Goal: Transaction & Acquisition: Book appointment/travel/reservation

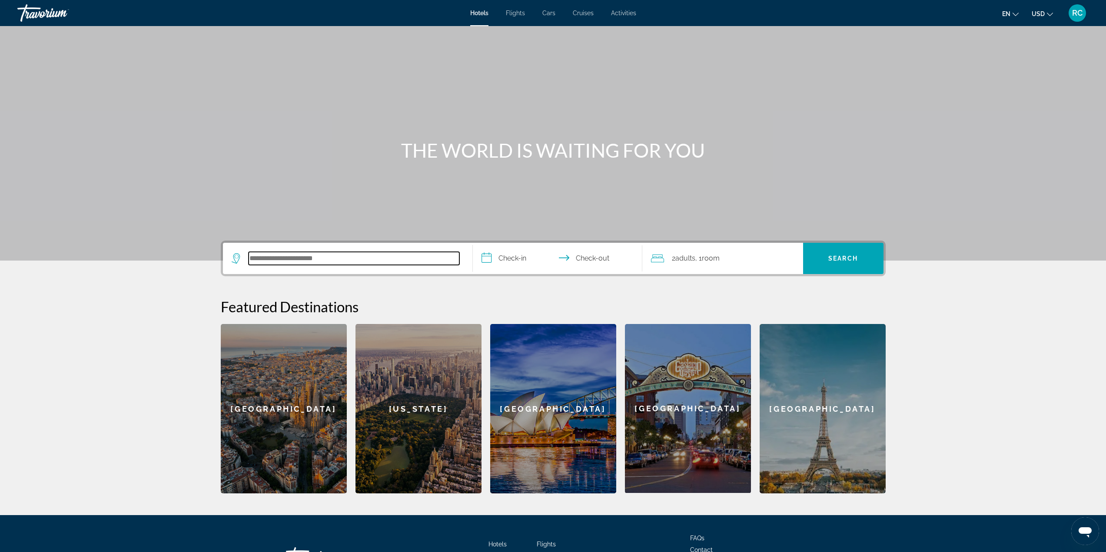
click at [262, 257] on input "Search hotel destination" at bounding box center [354, 258] width 211 height 13
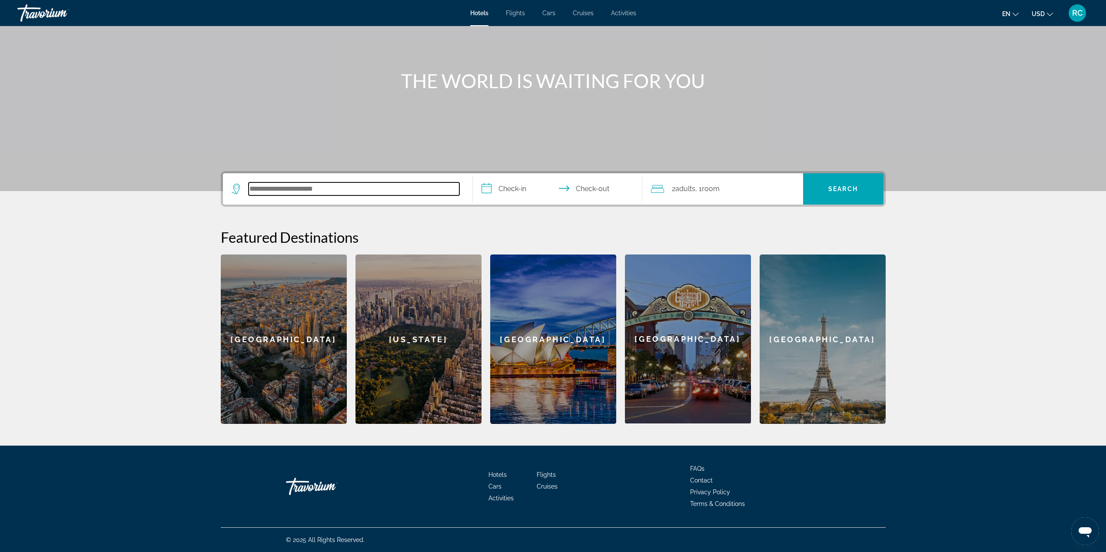
click at [357, 190] on input "Search hotel destination" at bounding box center [354, 189] width 211 height 13
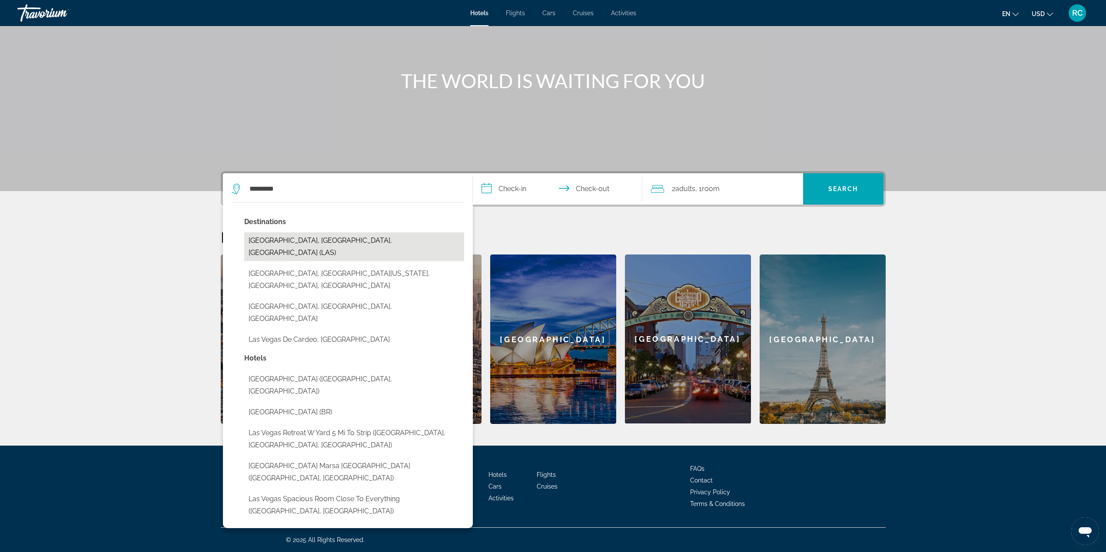
click at [324, 239] on button "[GEOGRAPHIC_DATA], [GEOGRAPHIC_DATA], [GEOGRAPHIC_DATA] (LAS)" at bounding box center [354, 246] width 220 height 29
type input "**********"
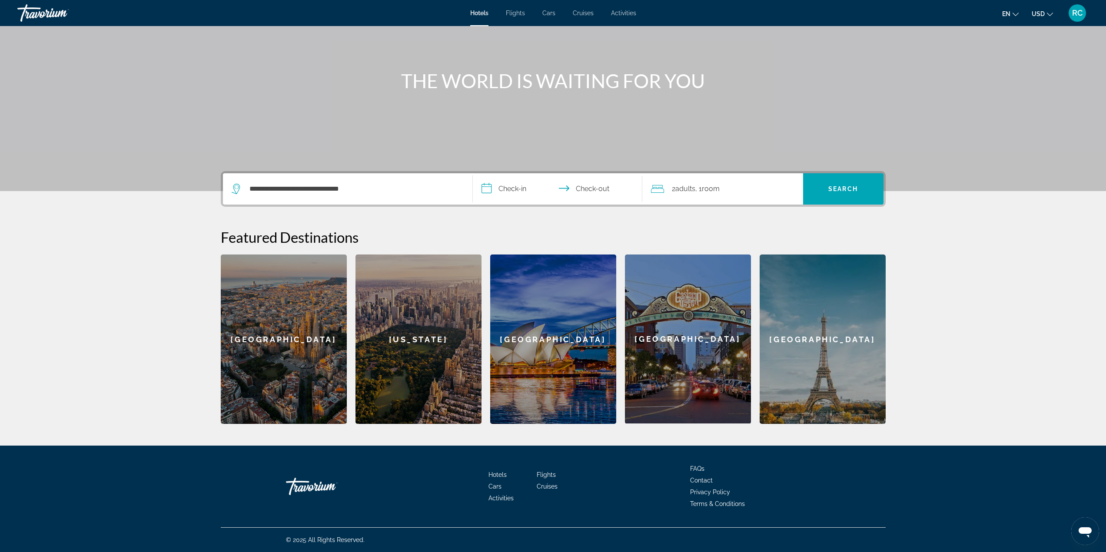
click at [519, 193] on input "**********" at bounding box center [559, 190] width 173 height 34
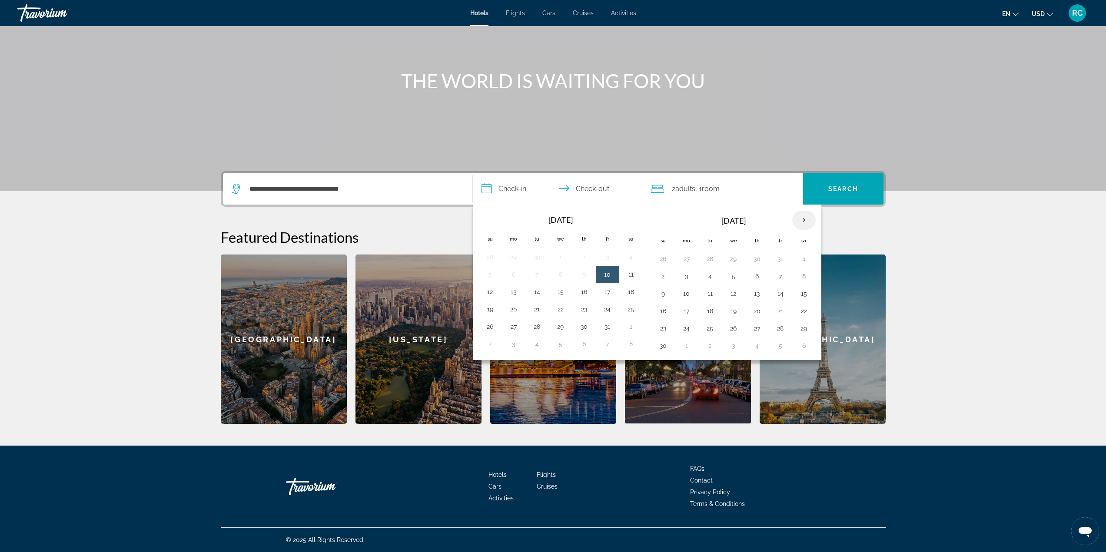
click at [802, 220] on th "Next month" at bounding box center [803, 220] width 23 height 19
click at [736, 295] on button "17" at bounding box center [734, 294] width 14 height 12
click at [689, 312] on button "22" at bounding box center [687, 311] width 14 height 12
type input "**********"
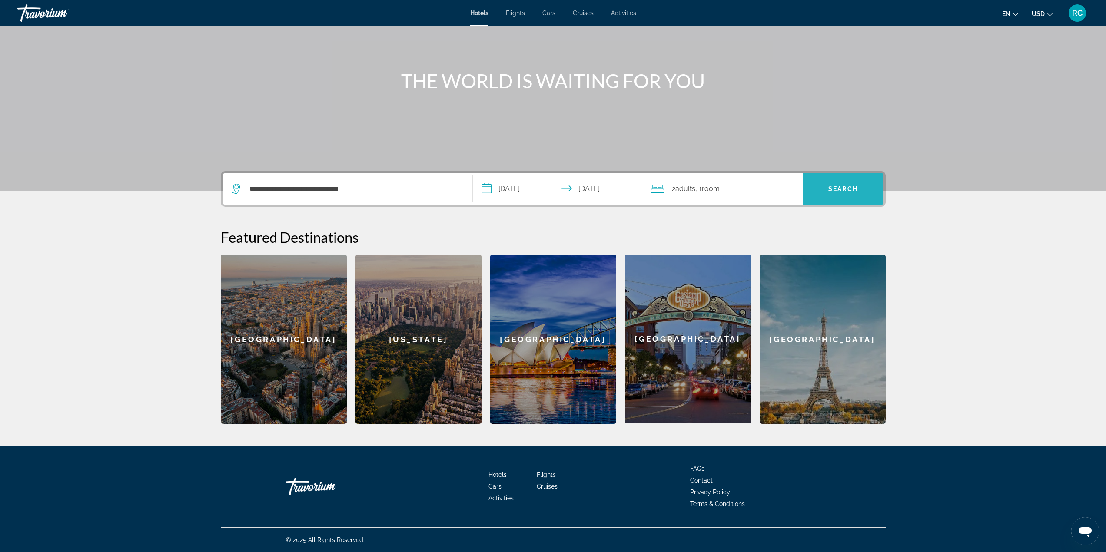
click at [843, 183] on span "Search" at bounding box center [843, 189] width 80 height 21
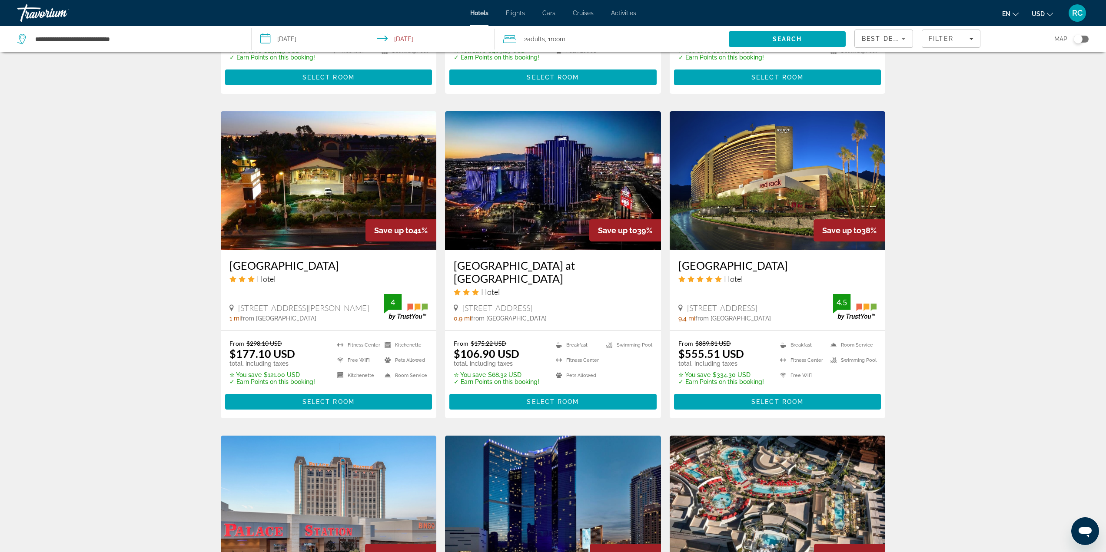
scroll to position [652, 0]
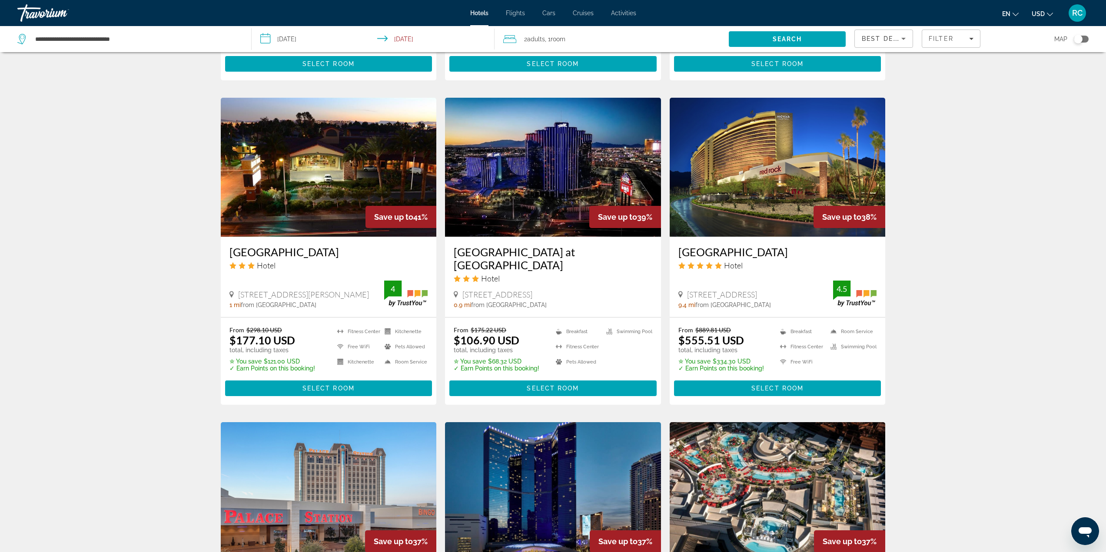
click at [319, 206] on img "Main content" at bounding box center [329, 167] width 216 height 139
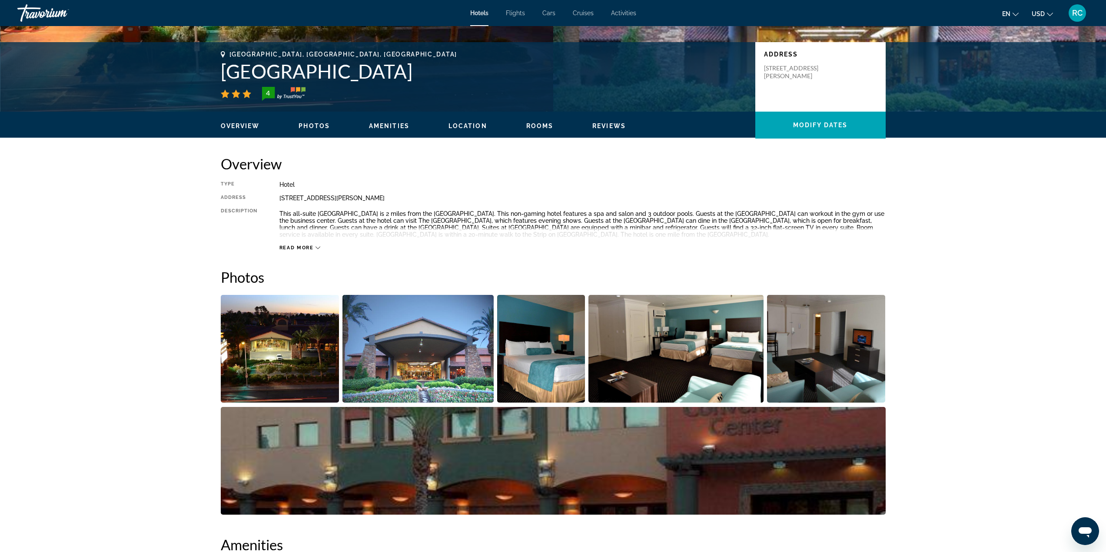
scroll to position [261, 0]
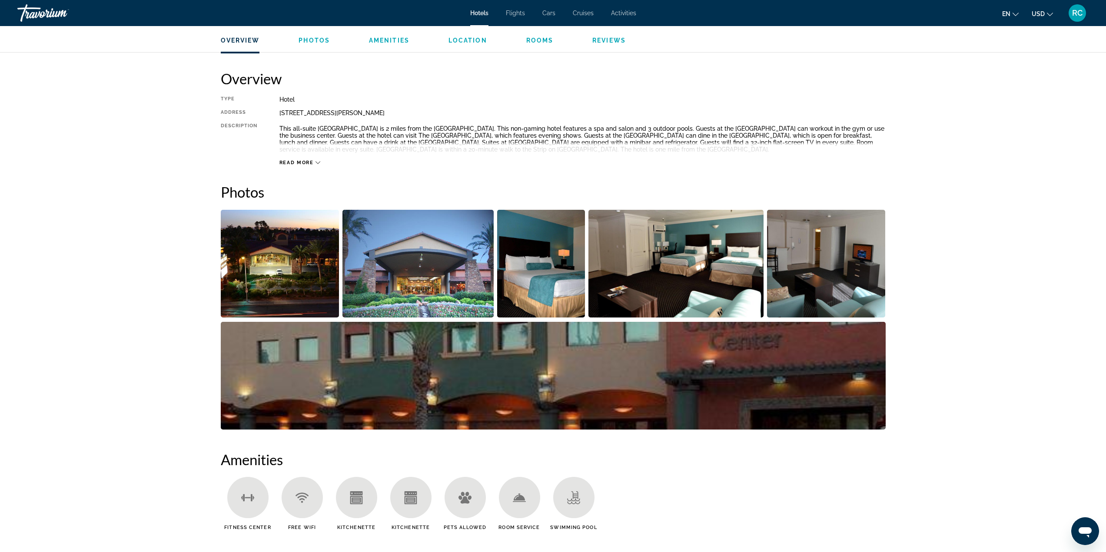
click at [562, 276] on img "Open full-screen image slider" at bounding box center [541, 264] width 88 height 108
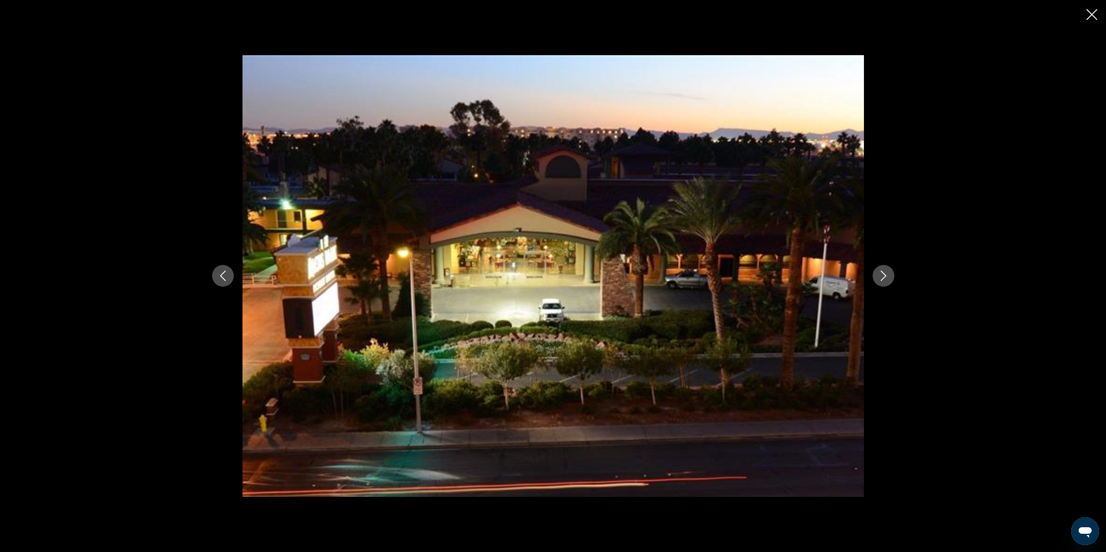
click at [886, 279] on icon "Next image" at bounding box center [883, 276] width 10 height 10
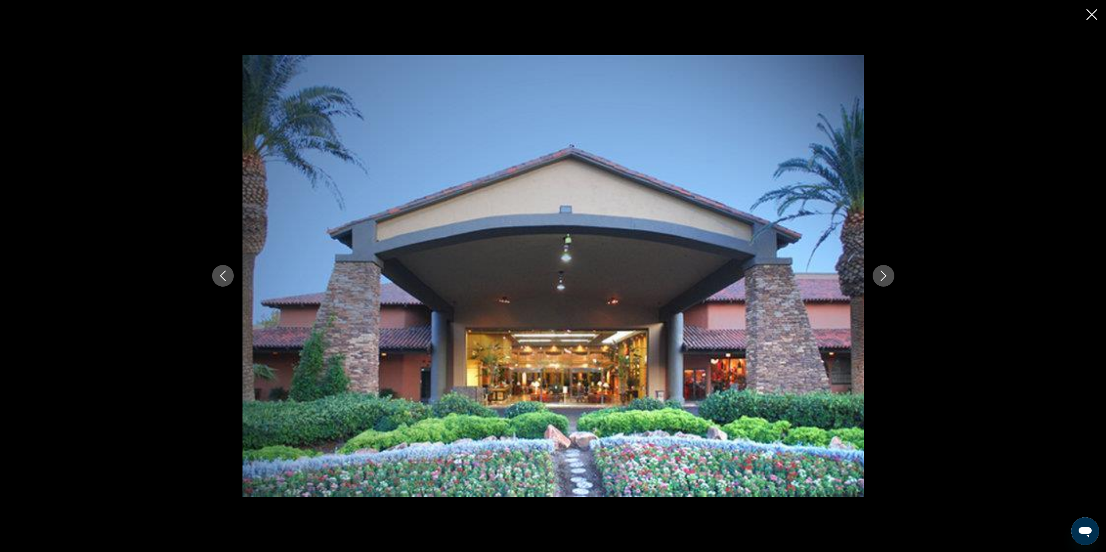
click at [886, 279] on icon "Next image" at bounding box center [883, 276] width 10 height 10
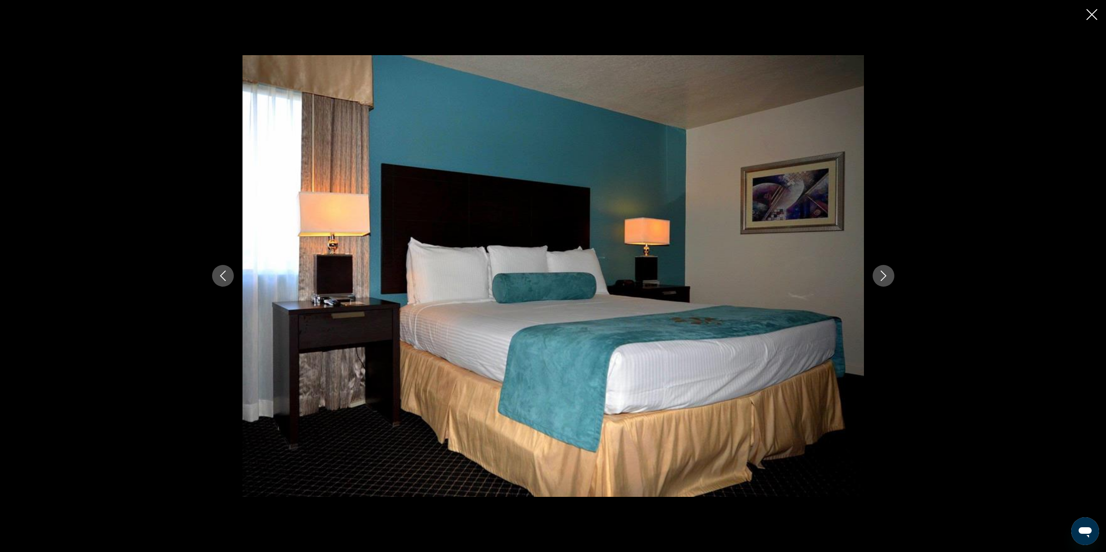
click at [886, 279] on icon "Next image" at bounding box center [883, 276] width 10 height 10
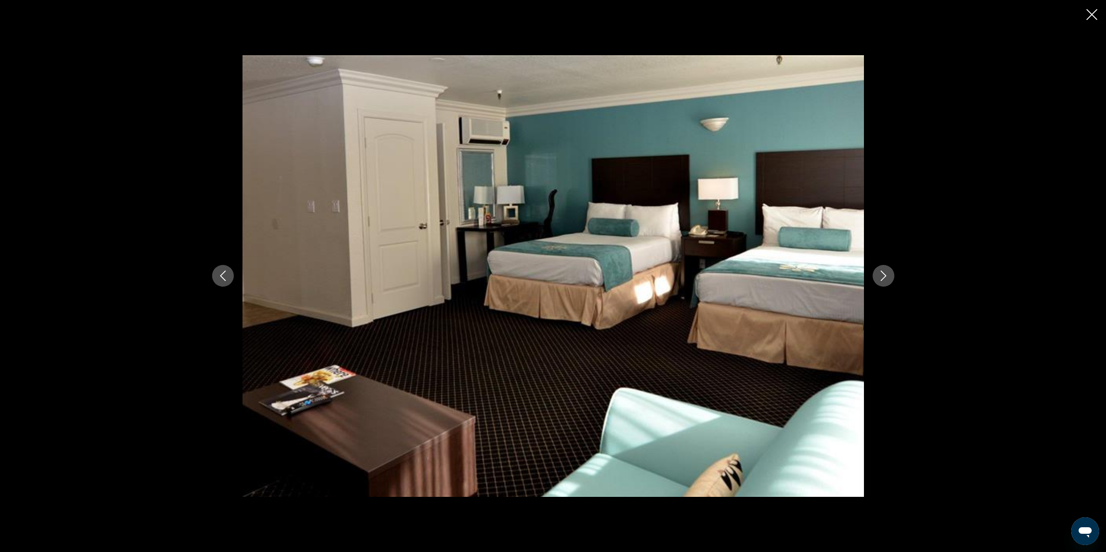
click at [886, 279] on icon "Next image" at bounding box center [883, 276] width 10 height 10
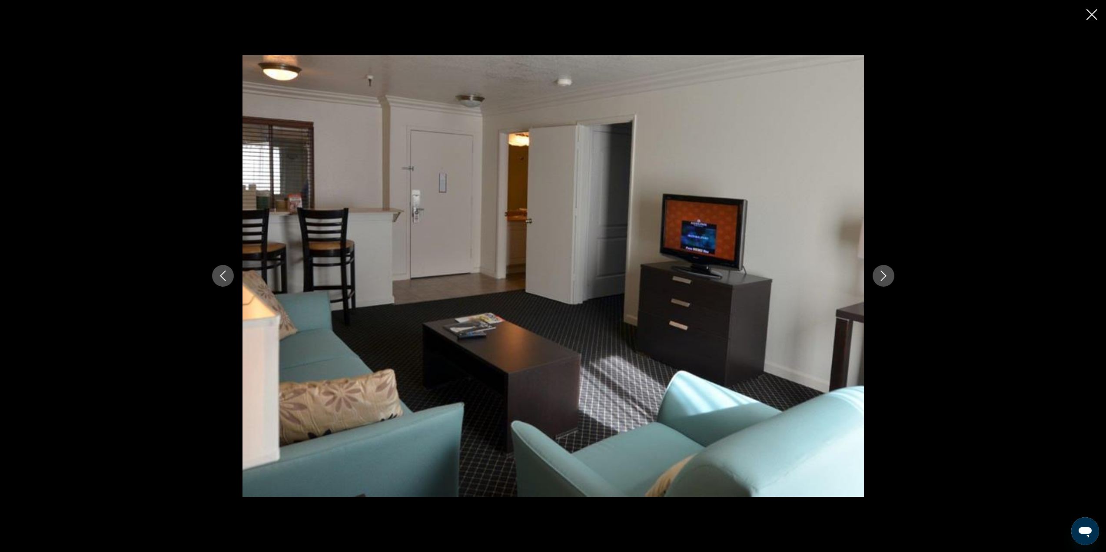
click at [886, 279] on icon "Next image" at bounding box center [883, 276] width 10 height 10
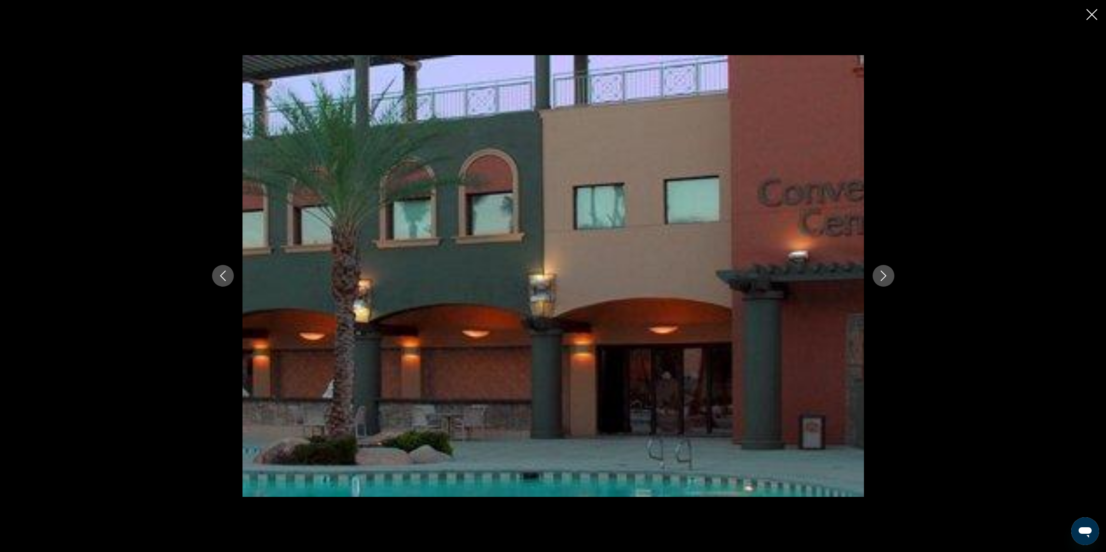
click at [886, 279] on icon "Next image" at bounding box center [883, 276] width 10 height 10
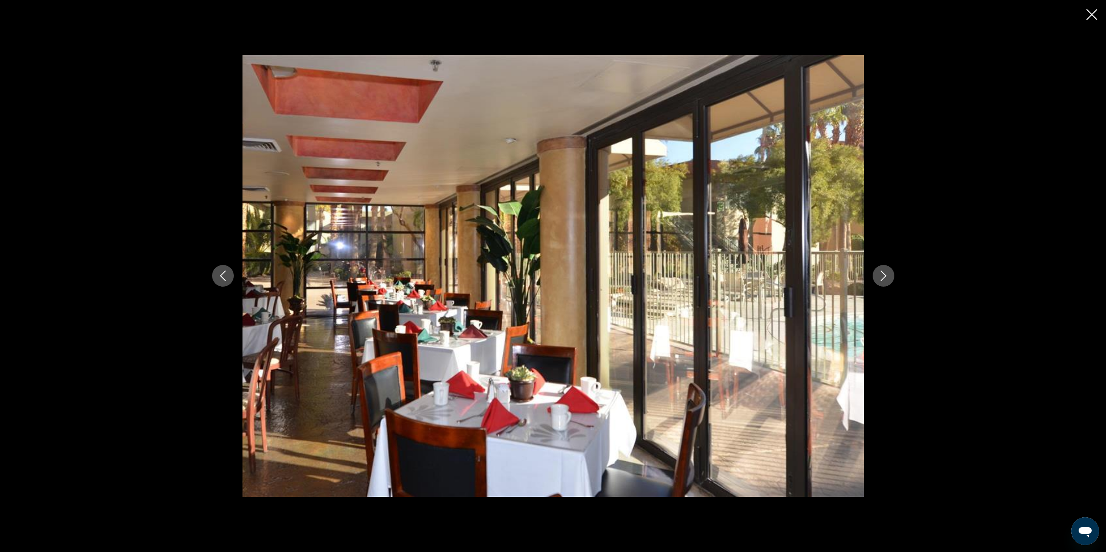
click at [886, 279] on icon "Next image" at bounding box center [883, 276] width 10 height 10
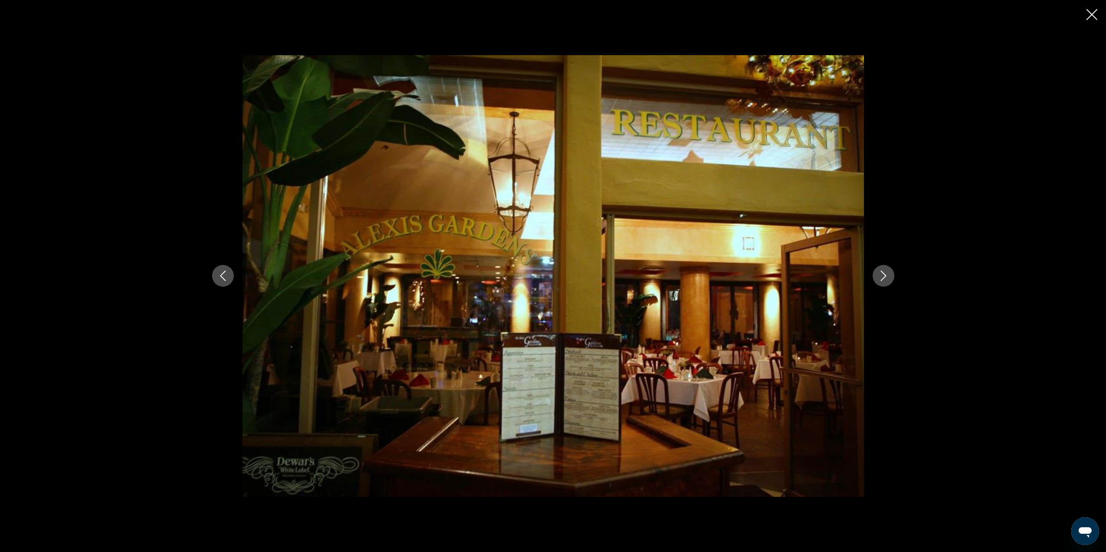
click at [886, 279] on icon "Next image" at bounding box center [883, 276] width 10 height 10
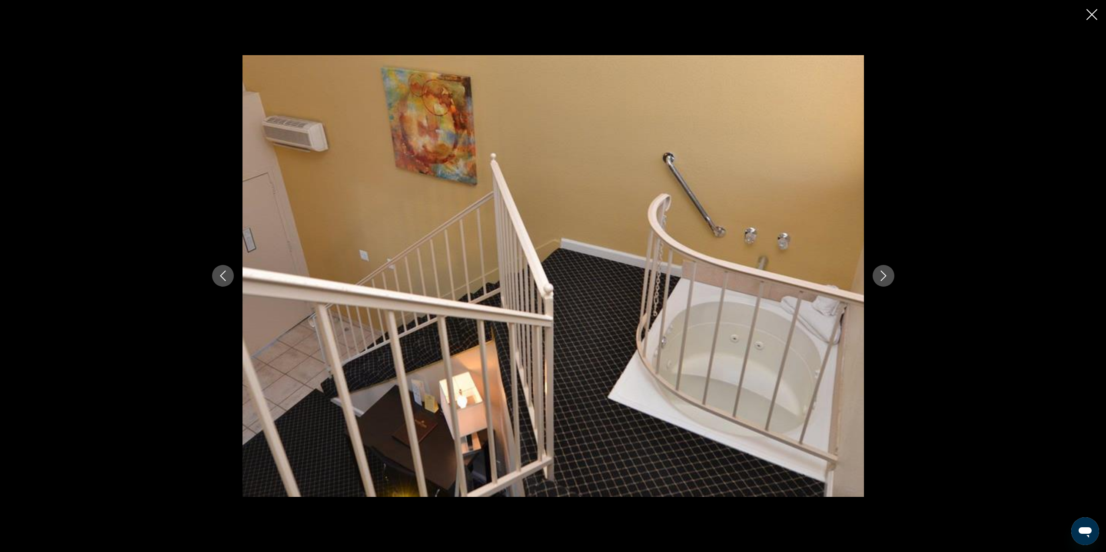
click at [886, 279] on icon "Next image" at bounding box center [883, 276] width 10 height 10
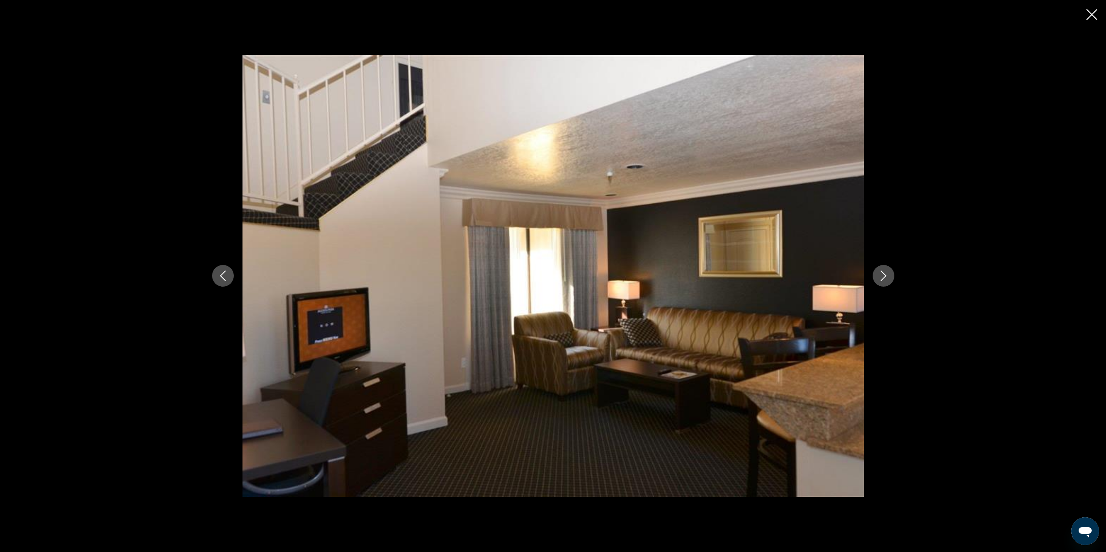
click at [1090, 18] on icon "Close slideshow" at bounding box center [1091, 14] width 11 height 11
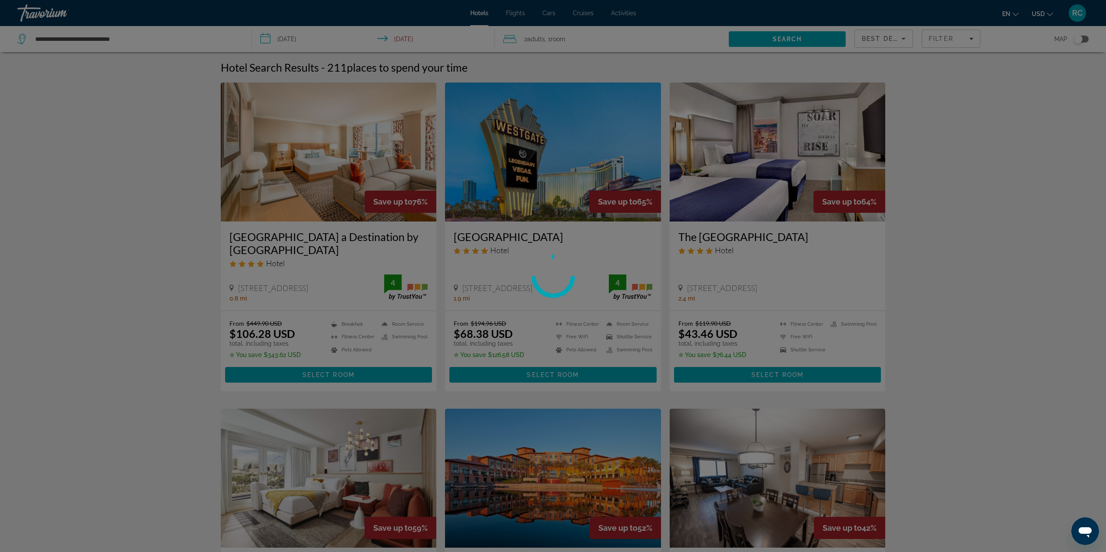
click at [349, 377] on div at bounding box center [553, 276] width 1106 height 552
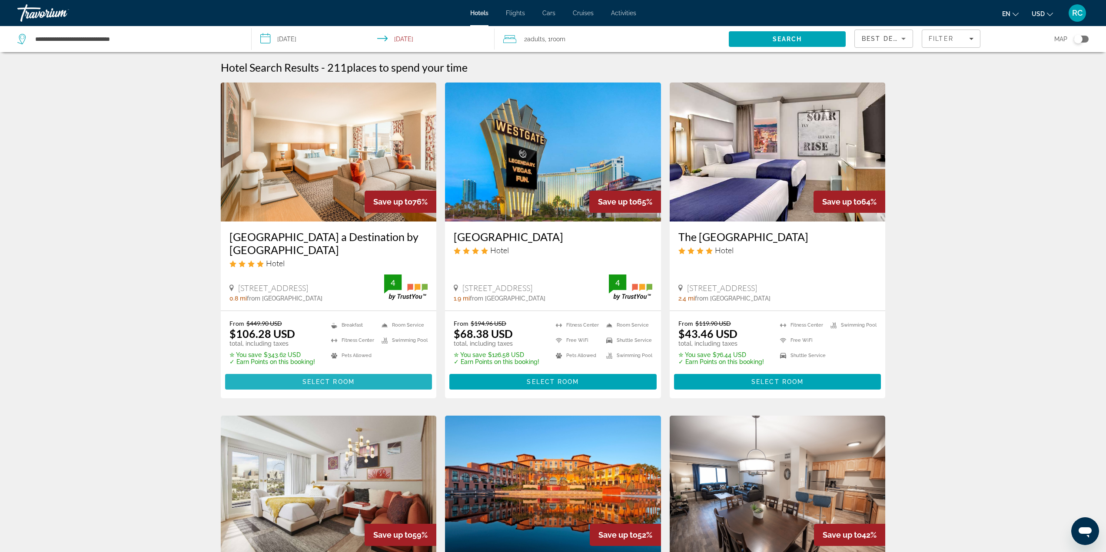
click at [349, 377] on span "Main content" at bounding box center [328, 382] width 207 height 21
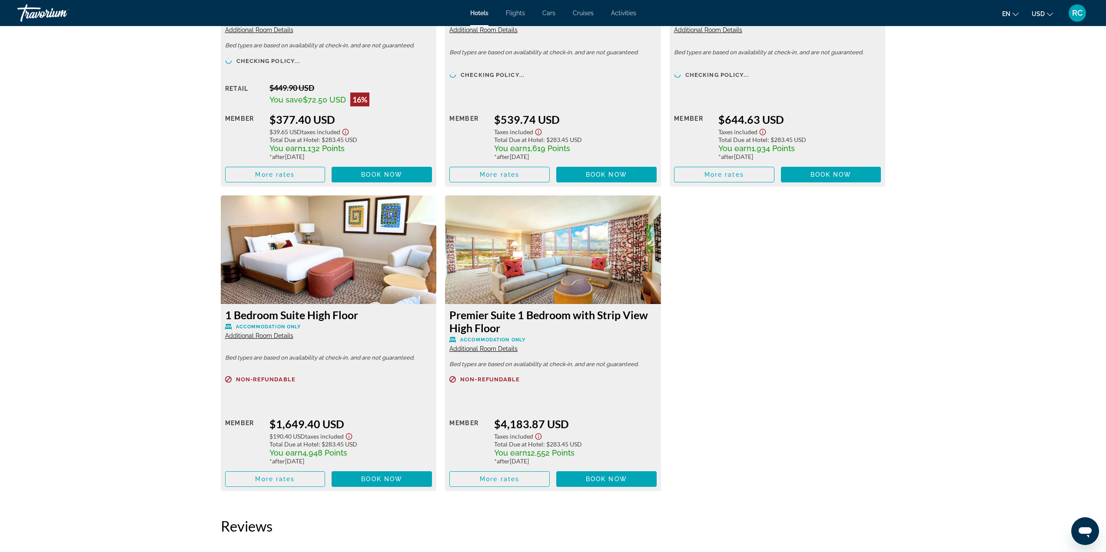
scroll to position [3874, 0]
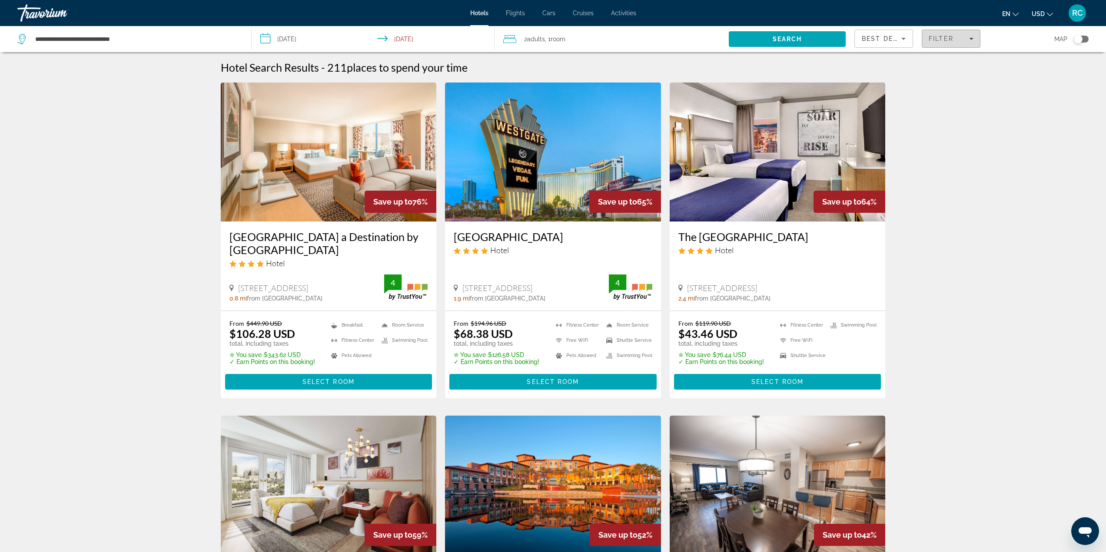
click at [964, 35] on div "Filter" at bounding box center [951, 38] width 45 height 7
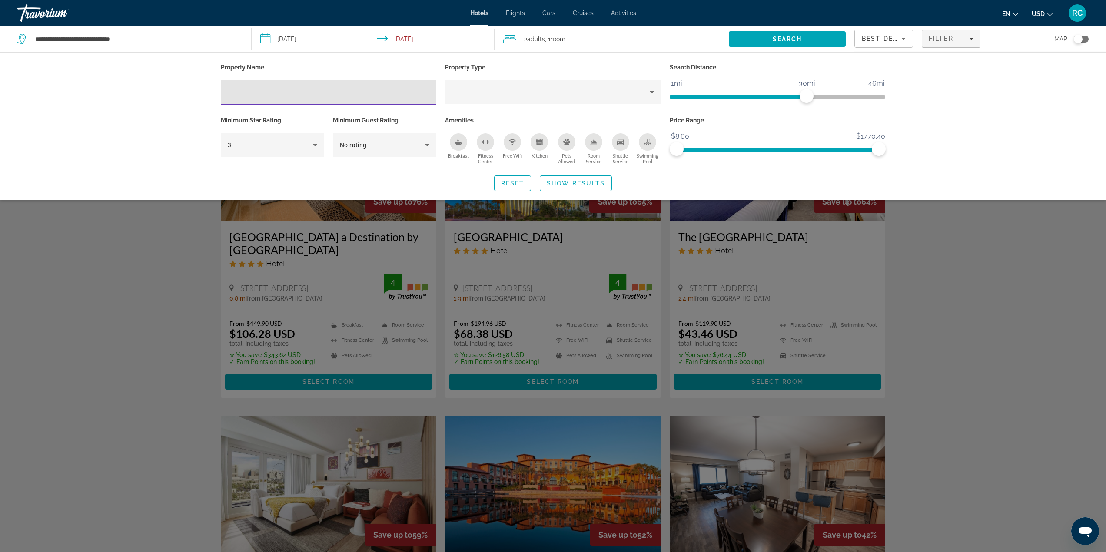
click at [344, 91] on input "Hotel Filters" at bounding box center [329, 92] width 202 height 10
type input "*******"
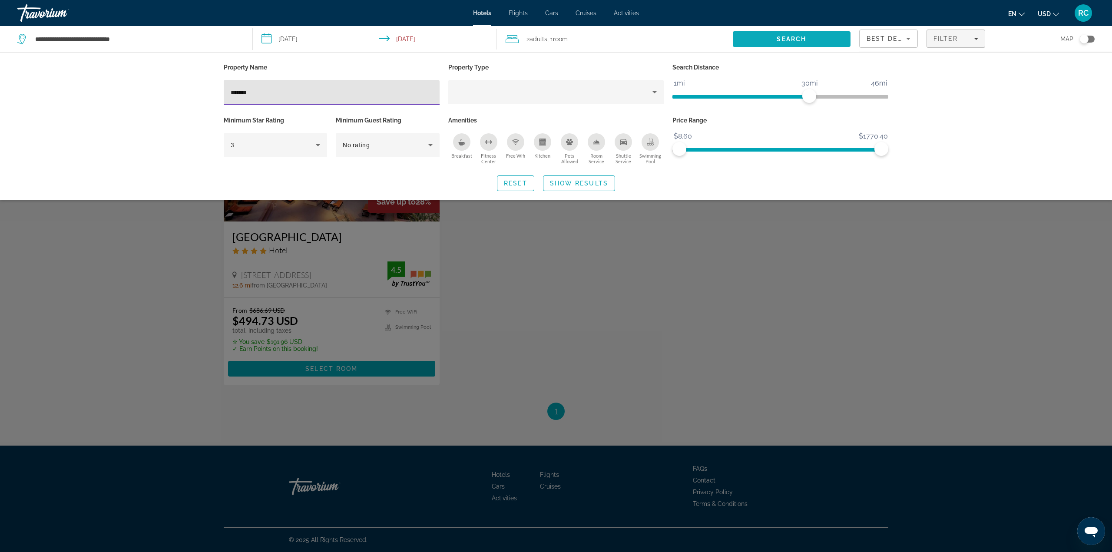
click at [809, 39] on span "Search" at bounding box center [792, 39] width 118 height 21
click at [299, 277] on div "Search widget" at bounding box center [556, 341] width 1112 height 422
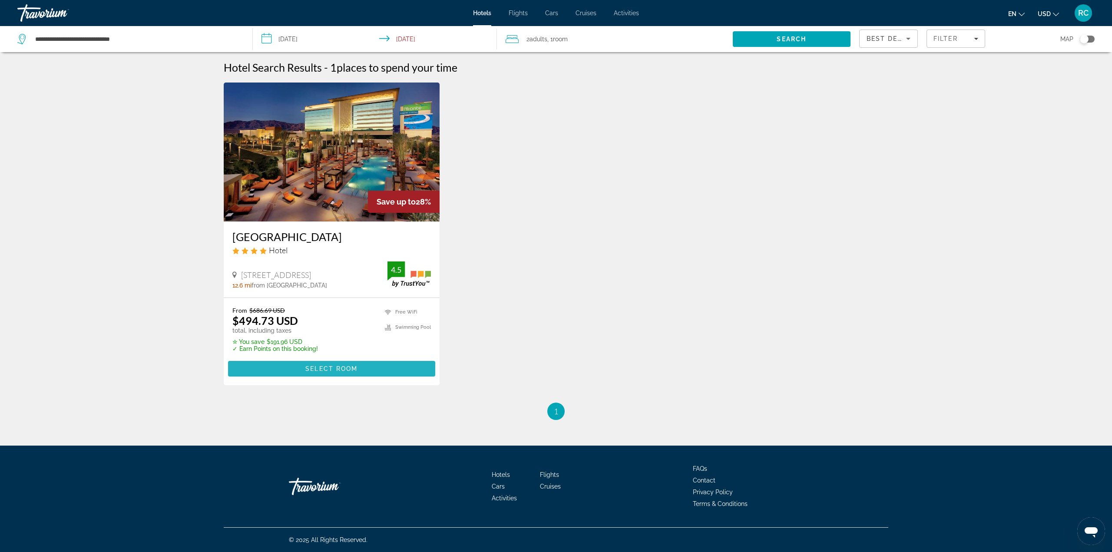
click at [342, 366] on span "Select Room" at bounding box center [332, 368] width 52 height 7
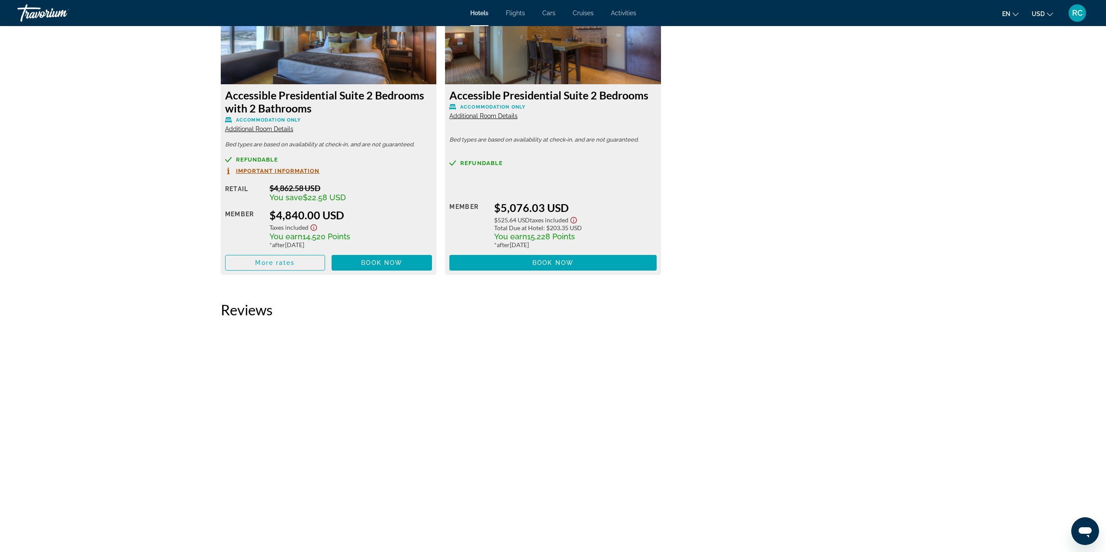
scroll to position [3705, 0]
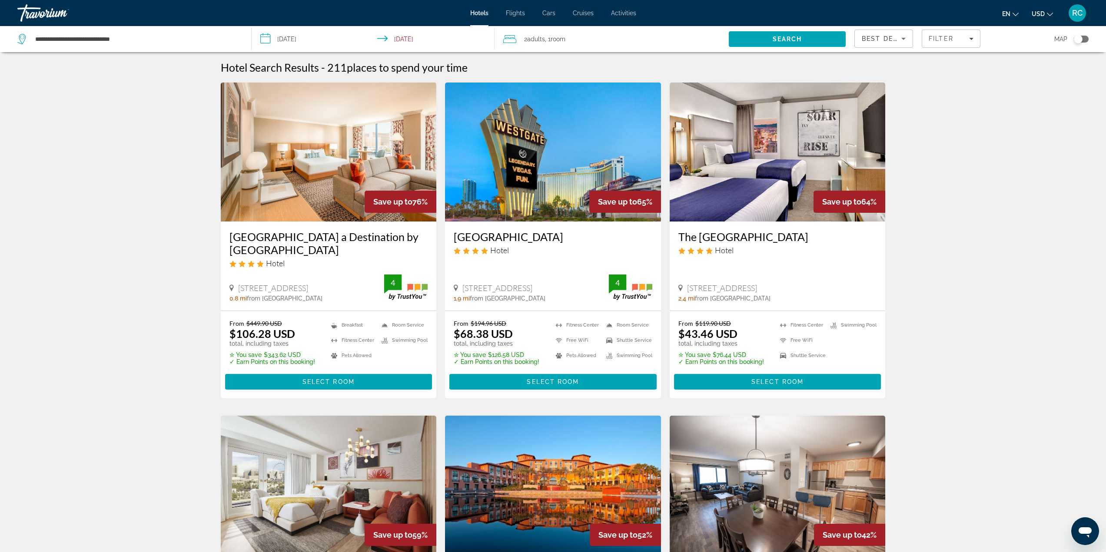
click at [551, 153] on img "Main content" at bounding box center [553, 152] width 216 height 139
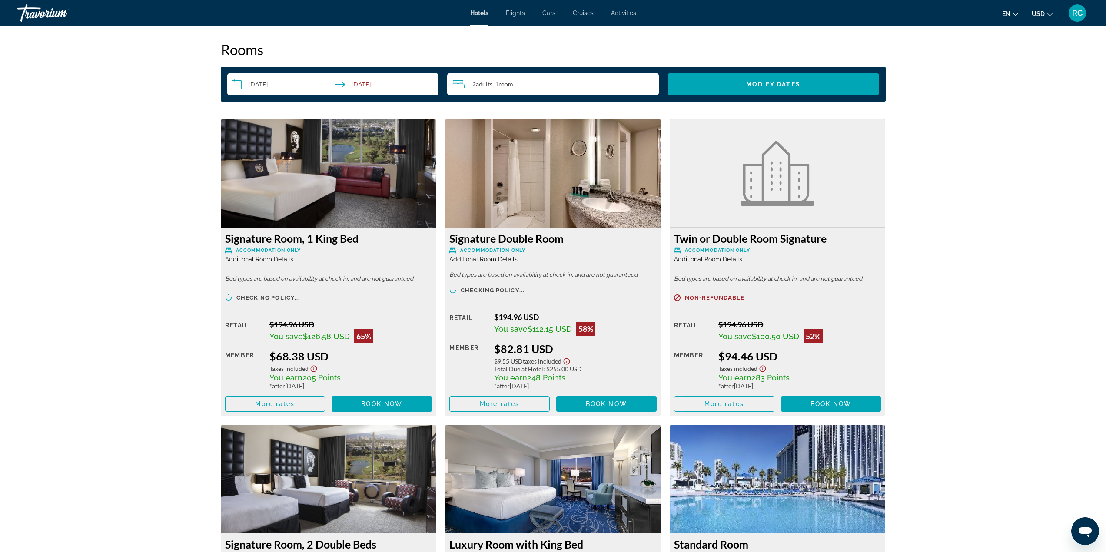
scroll to position [1130, 0]
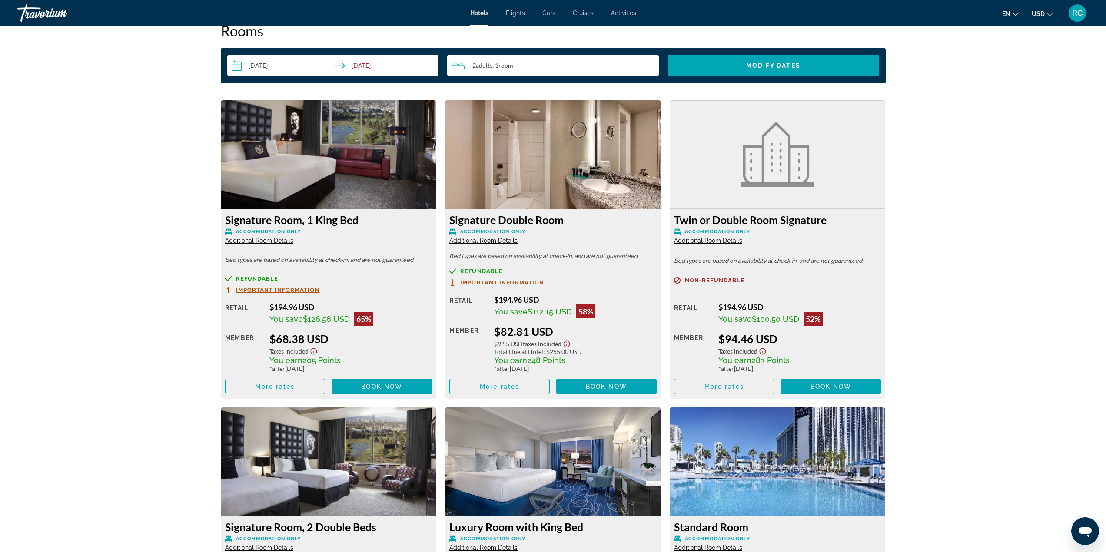
click at [571, 140] on img "Main content" at bounding box center [553, 154] width 216 height 109
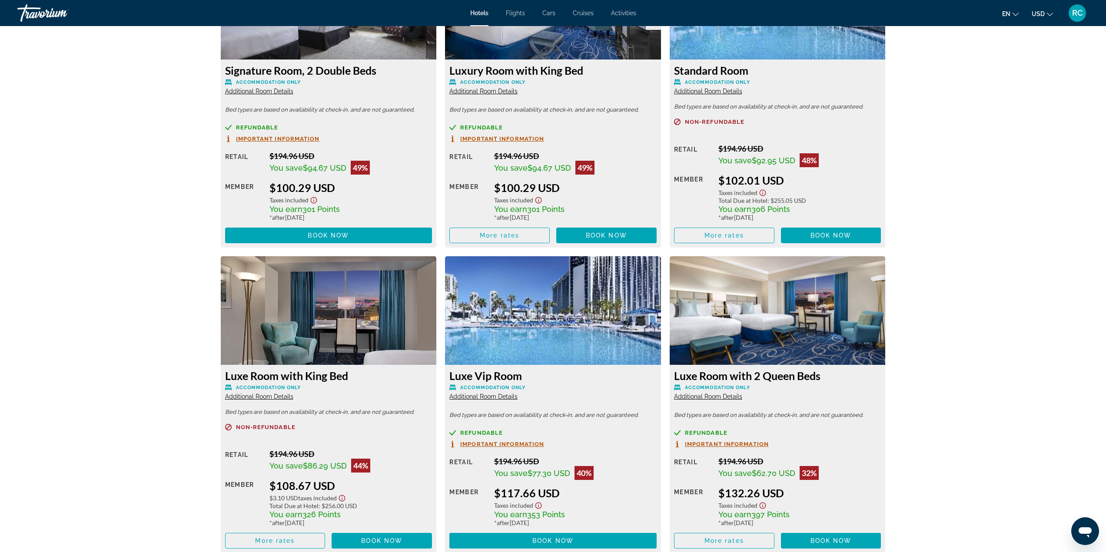
scroll to position [1651, 0]
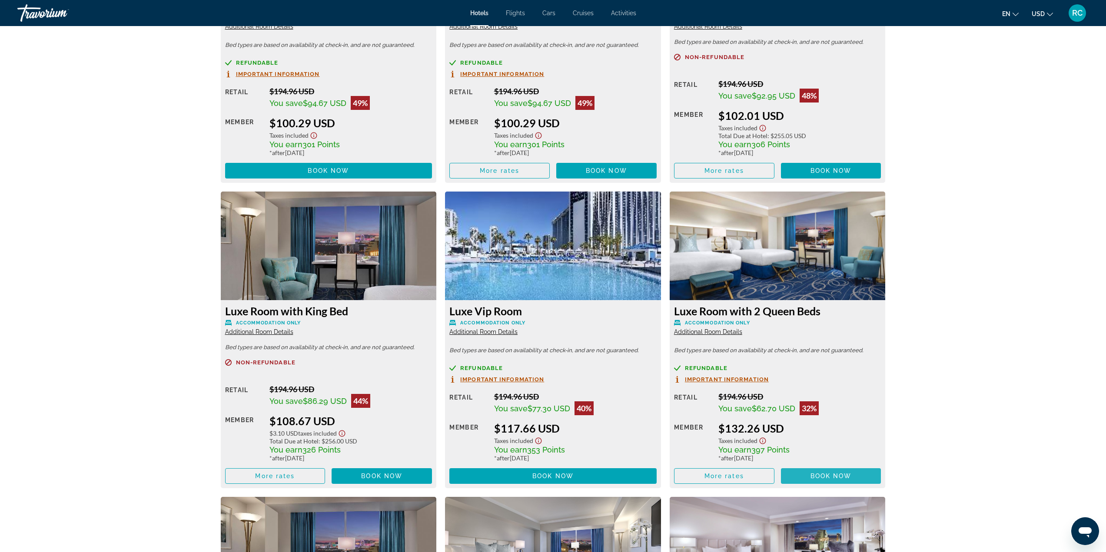
click at [832, 476] on span "Book now" at bounding box center [830, 476] width 41 height 7
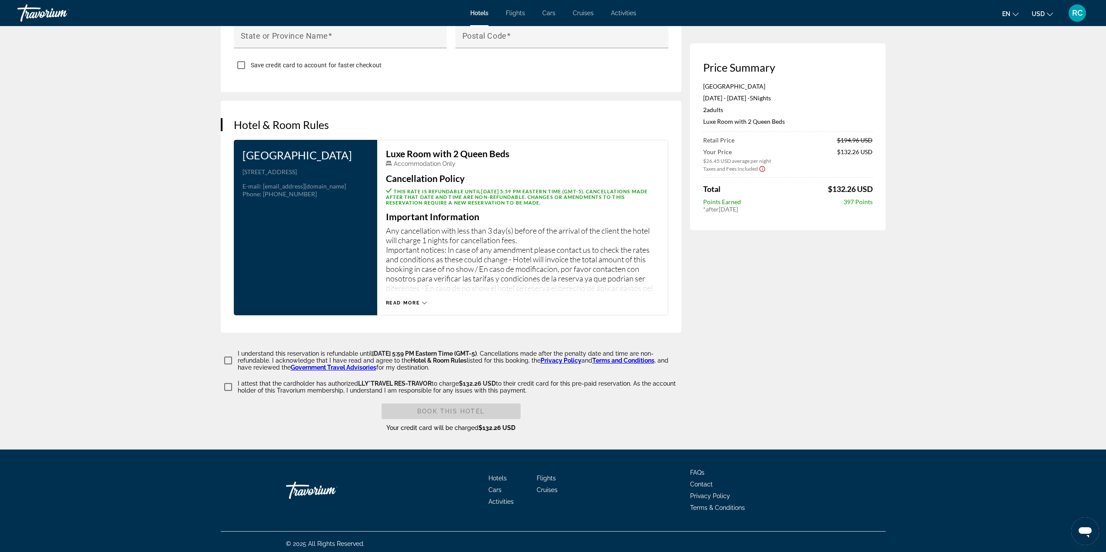
scroll to position [992, 0]
